Goal: Navigation & Orientation: Find specific page/section

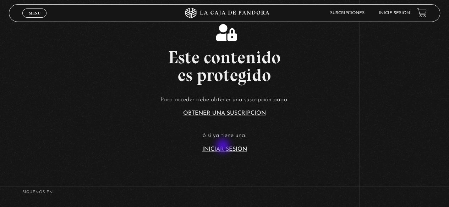
click at [223, 148] on link "Iniciar Sesión" at bounding box center [224, 150] width 45 height 6
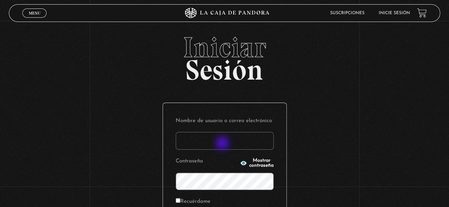
click at [223, 144] on input "Nombre de usuario o correo electrónico" at bounding box center [225, 141] width 98 height 18
click at [225, 144] on input "Nombre de usuario o correo electrónico" at bounding box center [225, 141] width 98 height 18
type input "m"
type input "ticamochileando"
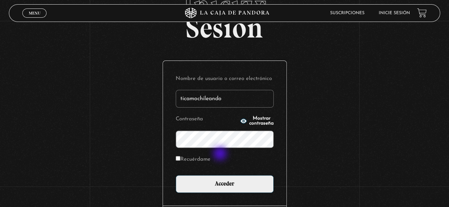
scroll to position [43, 0]
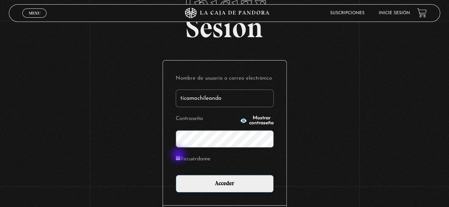
click at [179, 156] on label "Recuérdame" at bounding box center [193, 159] width 35 height 11
click at [179, 156] on input "Recuérdame" at bounding box center [178, 158] width 5 height 5
checkbox input "true"
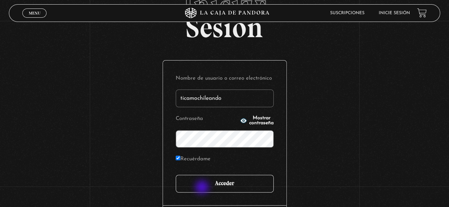
click at [203, 188] on input "Acceder" at bounding box center [225, 184] width 98 height 18
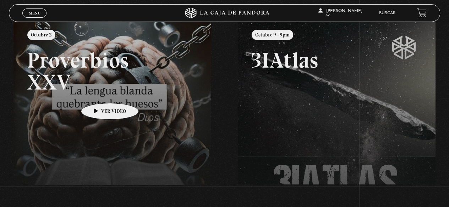
scroll to position [89, 0]
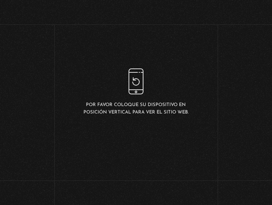
click at [120, 122] on div "Por favor coloque su dispositivo en posición vertical para ver el sitio web." at bounding box center [136, 92] width 272 height 184
click at [198, 70] on div "Por favor coloque su dispositivo en posición vertical para ver el sitio web." at bounding box center [136, 92] width 272 height 184
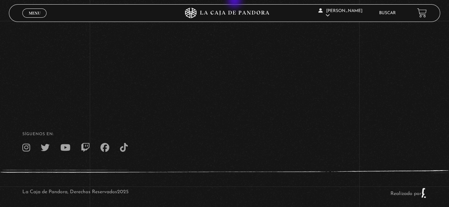
scroll to position [142, 0]
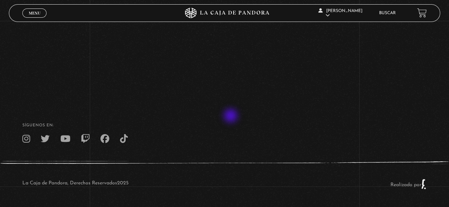
click at [232, 119] on footer "SÍguenos en: La Caja de Pandora, Derechos Reservados 2025 Realizado por" at bounding box center [224, 153] width 449 height 109
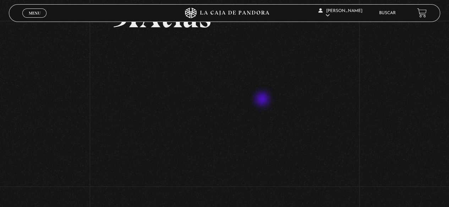
scroll to position [54, 0]
